Goal: Transaction & Acquisition: Book appointment/travel/reservation

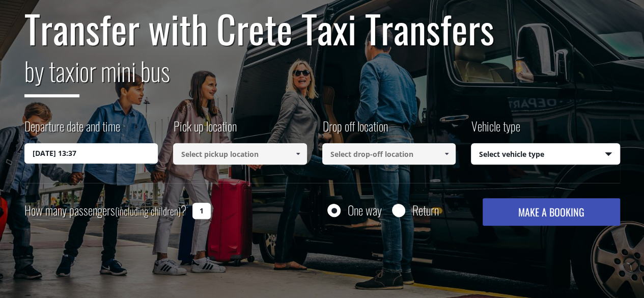
scroll to position [102, 0]
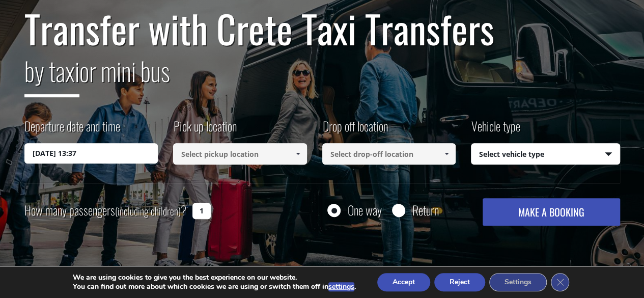
click at [60, 153] on input "[DATE] 13:37" at bounding box center [91, 153] width 134 height 20
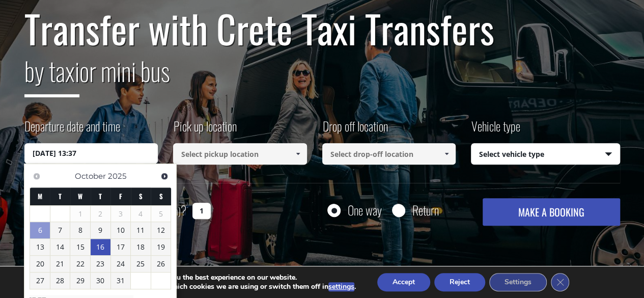
click at [104, 248] on link "16" at bounding box center [101, 247] width 20 height 16
type input "[DATE] 00:00"
click at [297, 154] on span at bounding box center [298, 154] width 8 height 8
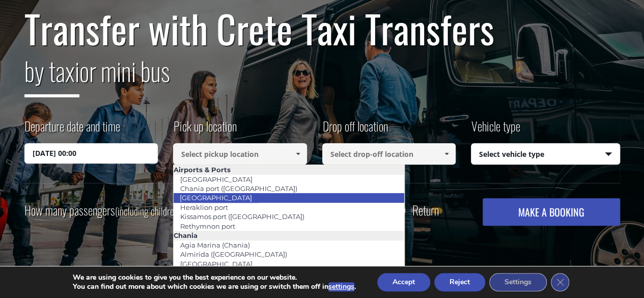
click at [232, 199] on link "[GEOGRAPHIC_DATA]" at bounding box center [216, 197] width 86 height 14
type input "[GEOGRAPHIC_DATA]"
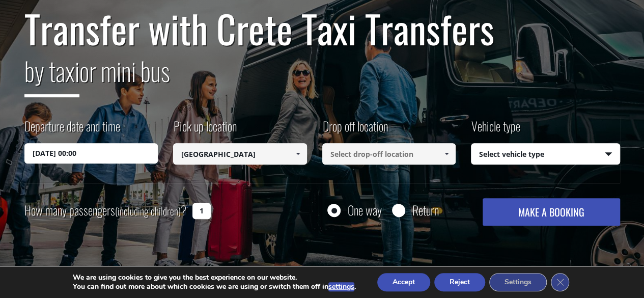
click at [419, 158] on input at bounding box center [389, 153] width 134 height 21
click at [447, 154] on span at bounding box center [447, 154] width 8 height 8
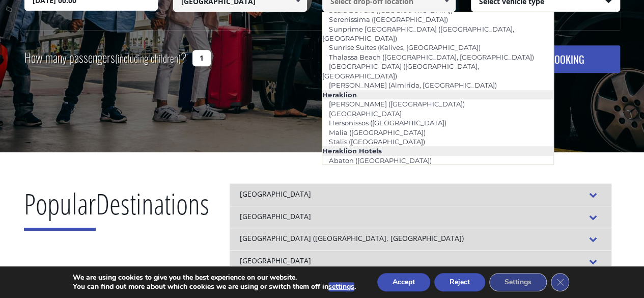
scroll to position [736, 0]
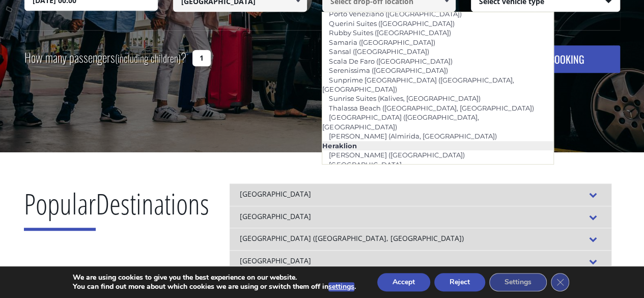
type input "[GEOGRAPHIC_DATA] ([GEOGRAPHIC_DATA])"
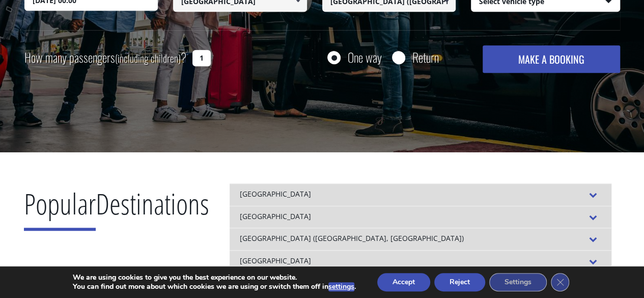
click at [205, 57] on input "1" at bounding box center [201, 58] width 18 height 16
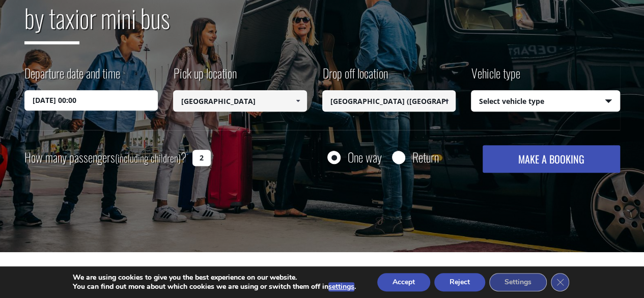
scroll to position [153, 0]
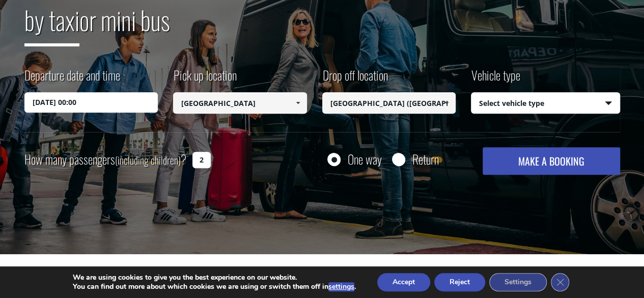
type input "2"
click at [610, 103] on select "Select vehicle type Taxi (4 passengers) Mercedes E Class Mini Van (7 passengers…" at bounding box center [546, 103] width 148 height 21
select select "540"
click at [472, 93] on select "Select vehicle type Taxi (4 passengers) Mercedes E Class Mini Van (7 passengers…" at bounding box center [546, 103] width 148 height 21
click at [538, 165] on button "MAKE A BOOKING" at bounding box center [551, 160] width 137 height 27
